Goal: Information Seeking & Learning: Learn about a topic

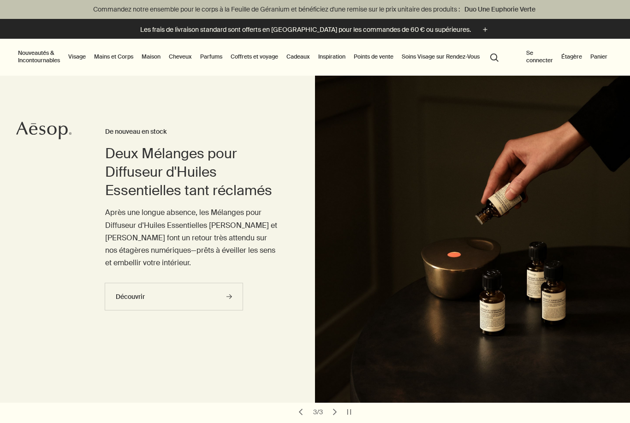
click at [150, 58] on link "Maison" at bounding box center [151, 56] width 23 height 11
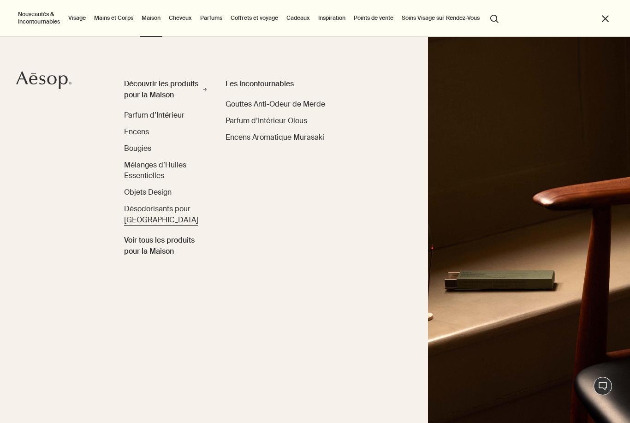
click at [150, 207] on span "Désodorisants pour [GEOGRAPHIC_DATA]" at bounding box center [161, 214] width 74 height 21
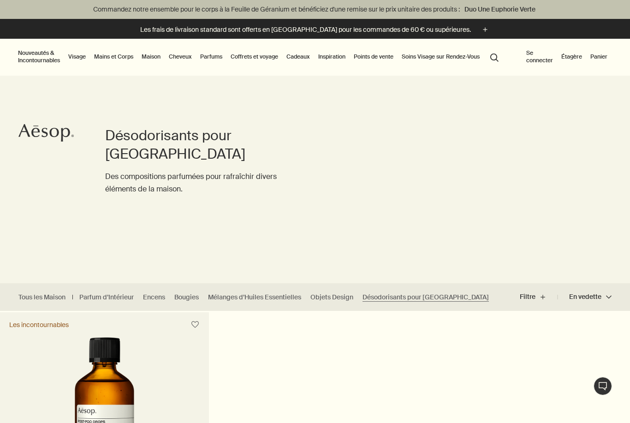
click at [150, 55] on link "Maison" at bounding box center [151, 56] width 23 height 11
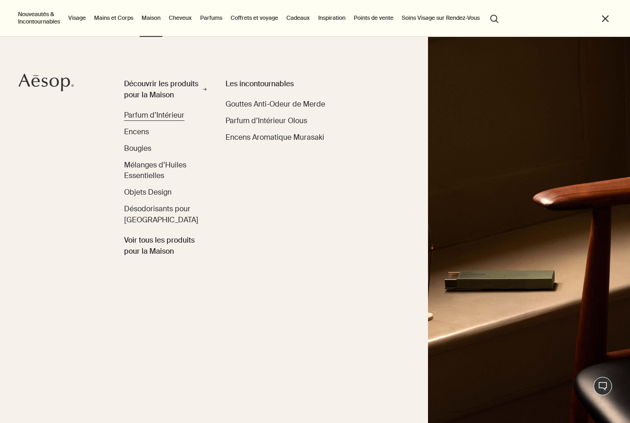
click at [161, 112] on span "Parfum d’Intérieur" at bounding box center [154, 115] width 60 height 10
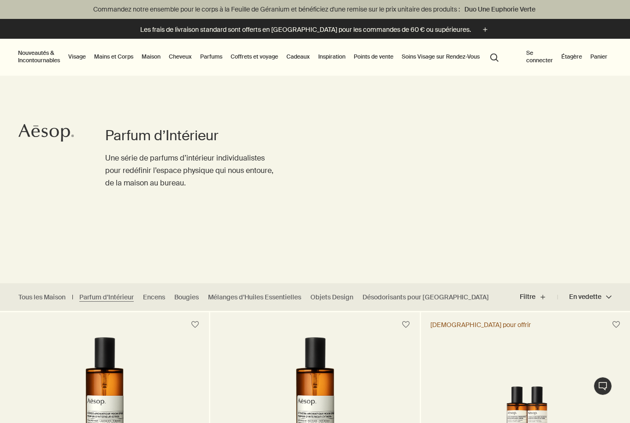
click at [114, 58] on link "Mains et Corps" at bounding box center [113, 56] width 43 height 11
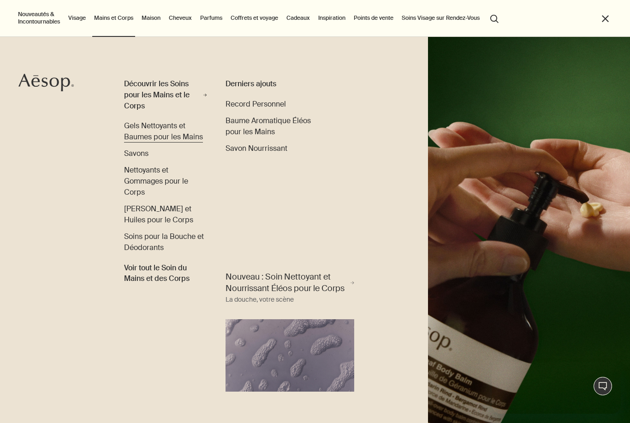
click at [164, 127] on span "Gels Nettoyants et Baumes pour les Mains" at bounding box center [163, 131] width 79 height 21
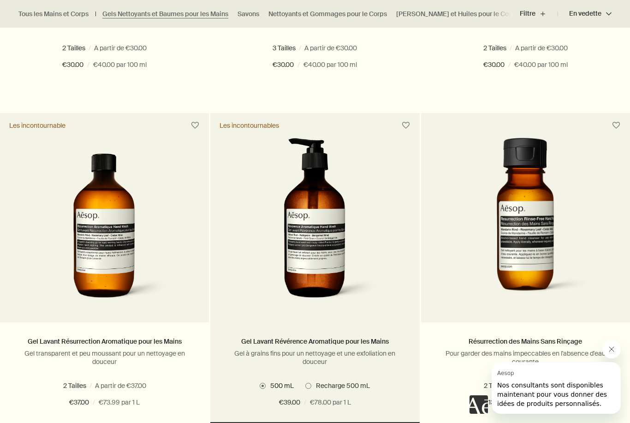
click at [336, 246] on img at bounding box center [315, 223] width 138 height 171
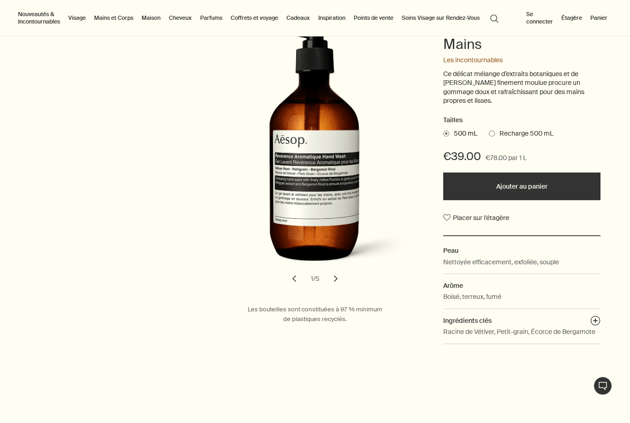
scroll to position [167, 0]
click at [595, 316] on button "plusAndCloseWithCircle" at bounding box center [596, 322] width 10 height 13
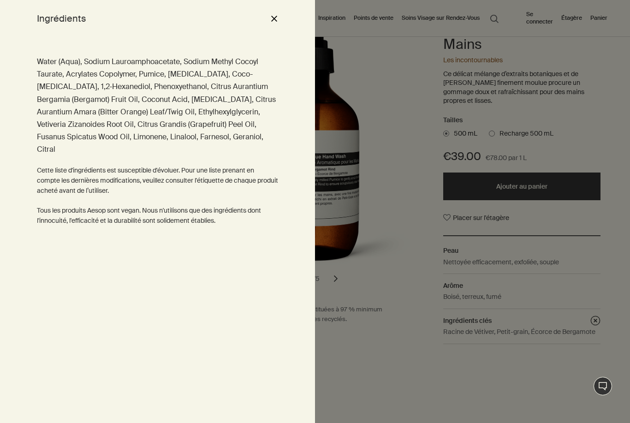
click at [536, 366] on div at bounding box center [315, 211] width 630 height 423
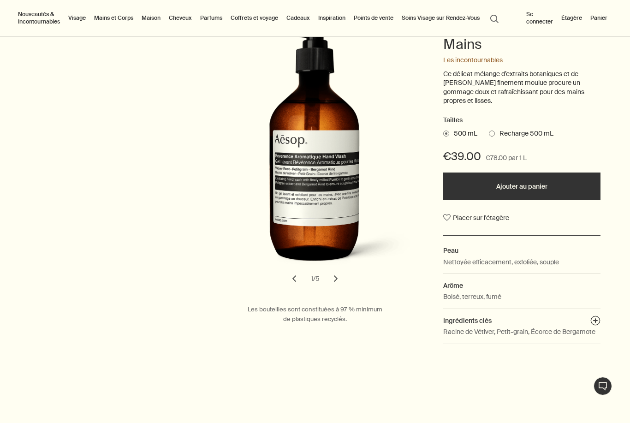
click at [576, 327] on p "Racine de Vétiver, Petit-grain, Écorce de Bergamote" at bounding box center [520, 332] width 152 height 10
click at [599, 316] on button "plusAndCloseWithCircle" at bounding box center [596, 322] width 10 height 13
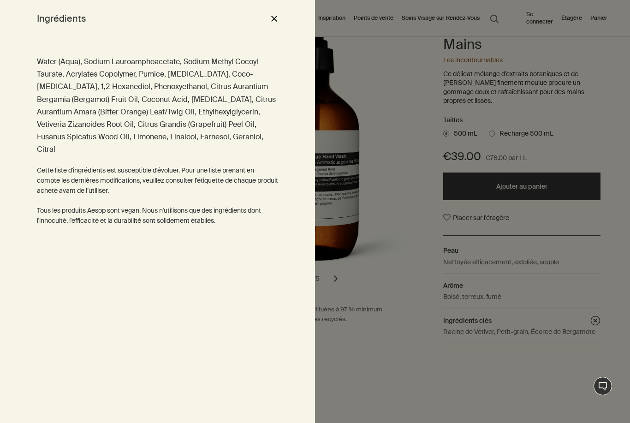
click at [552, 366] on div at bounding box center [315, 211] width 630 height 423
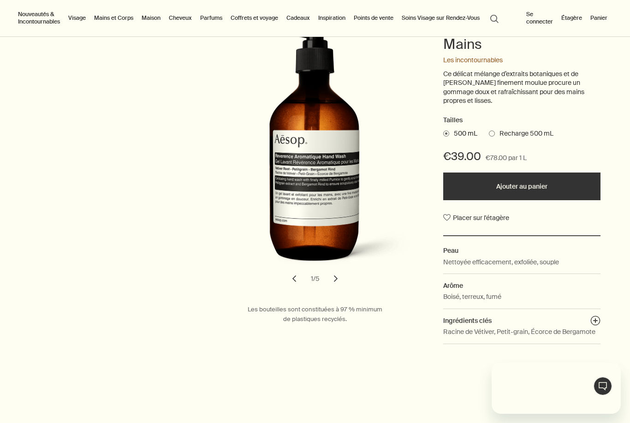
scroll to position [0, 0]
